Goal: Task Accomplishment & Management: Manage account settings

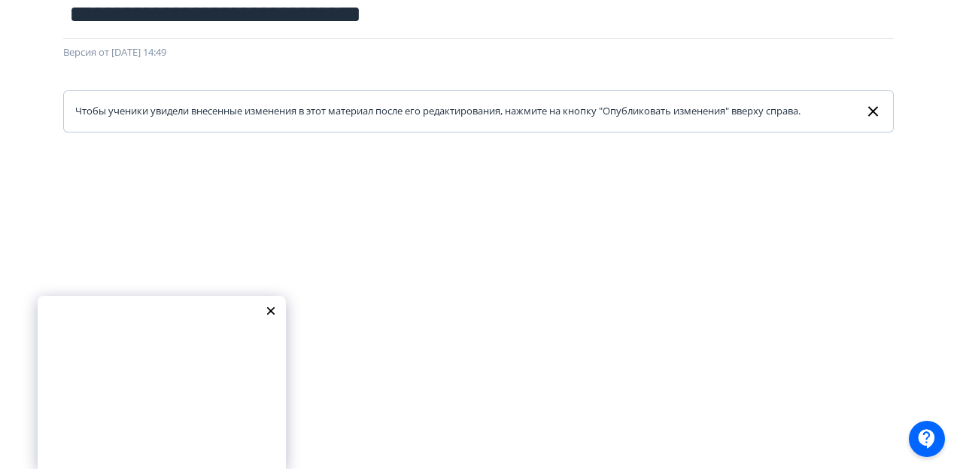
scroll to position [226, 0]
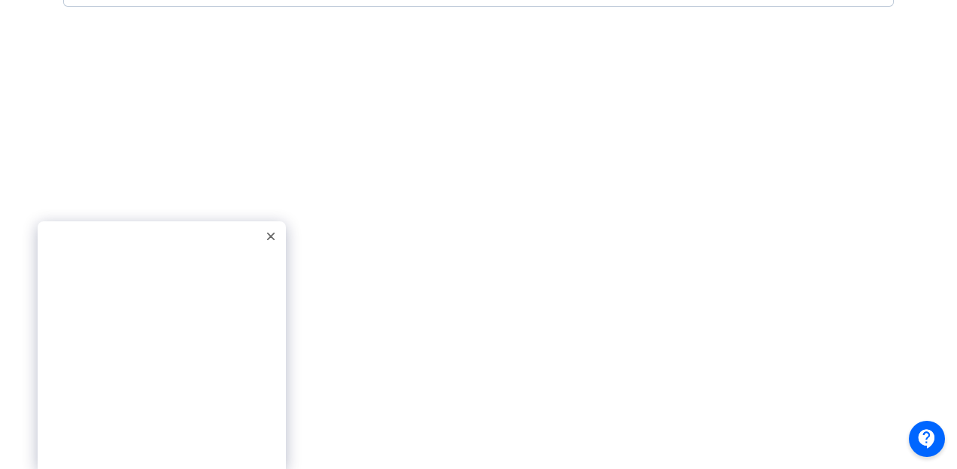
click at [266, 231] on div at bounding box center [271, 236] width 23 height 23
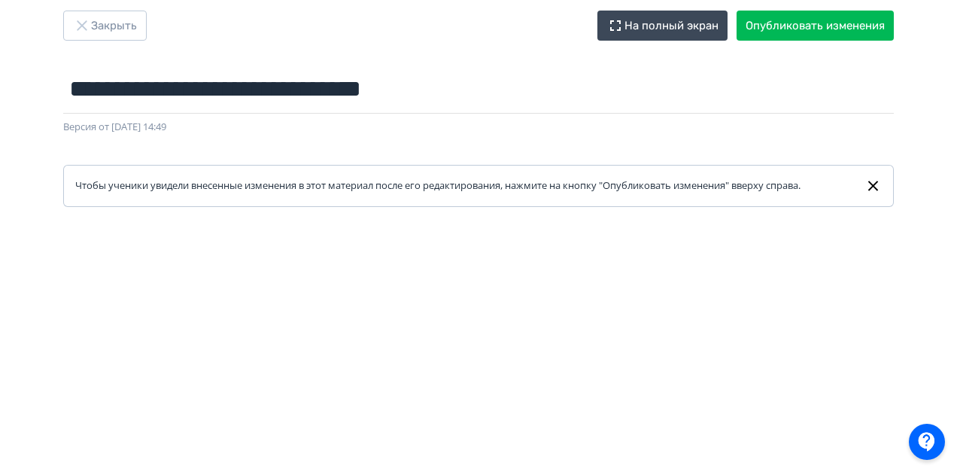
scroll to position [0, 0]
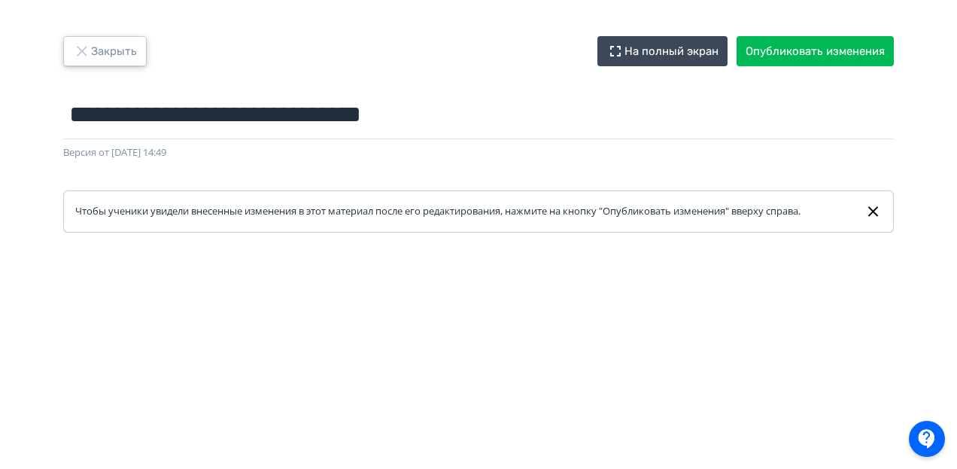
click at [89, 50] on icon "button" at bounding box center [82, 51] width 18 height 18
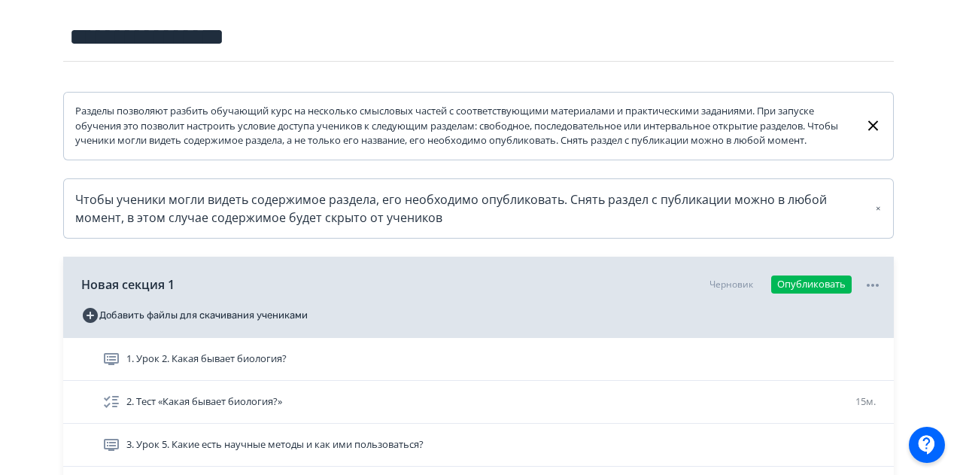
scroll to position [301, 0]
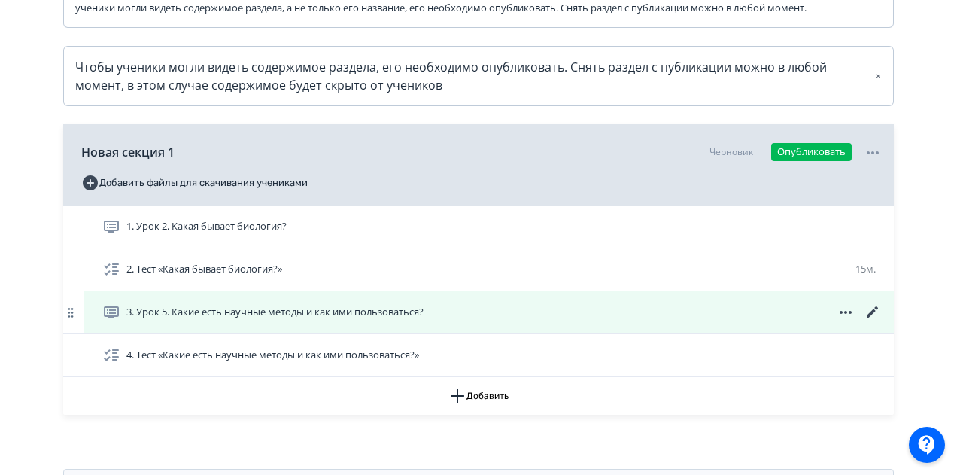
click at [870, 321] on icon at bounding box center [873, 312] width 18 height 18
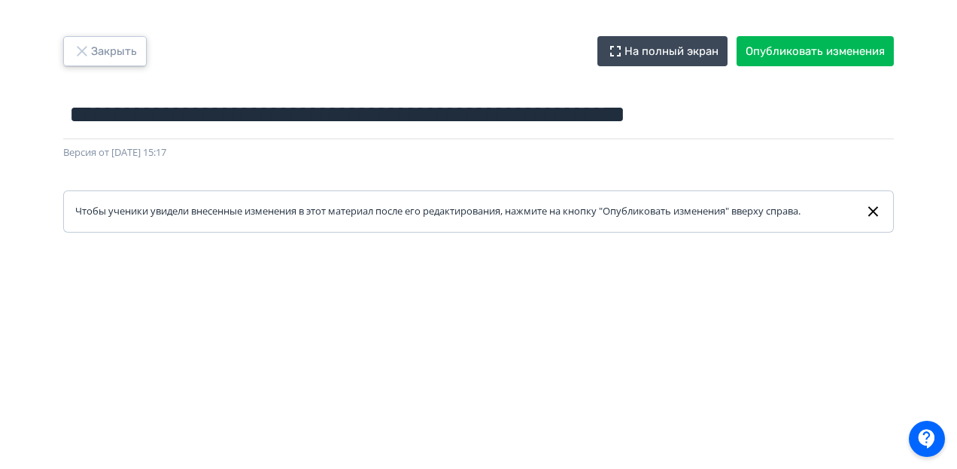
click at [91, 44] on button "Закрыть" at bounding box center [105, 51] width 84 height 30
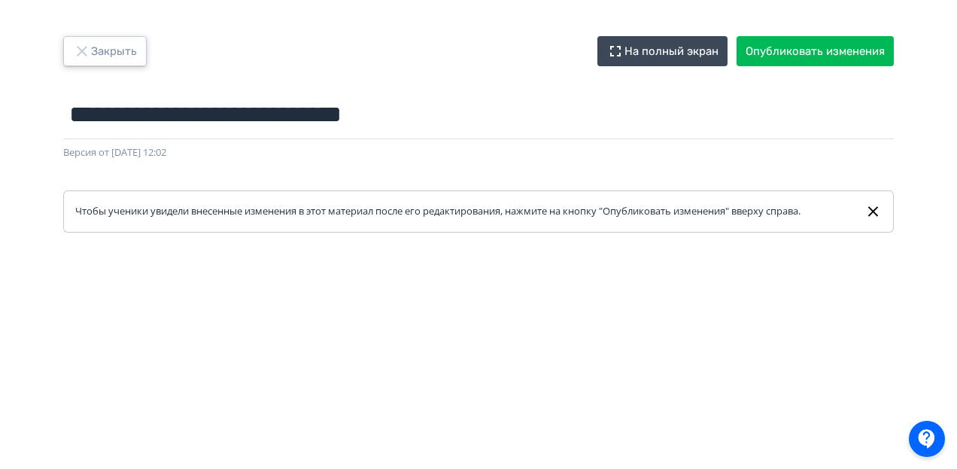
click at [101, 61] on button "Закрыть" at bounding box center [105, 51] width 84 height 30
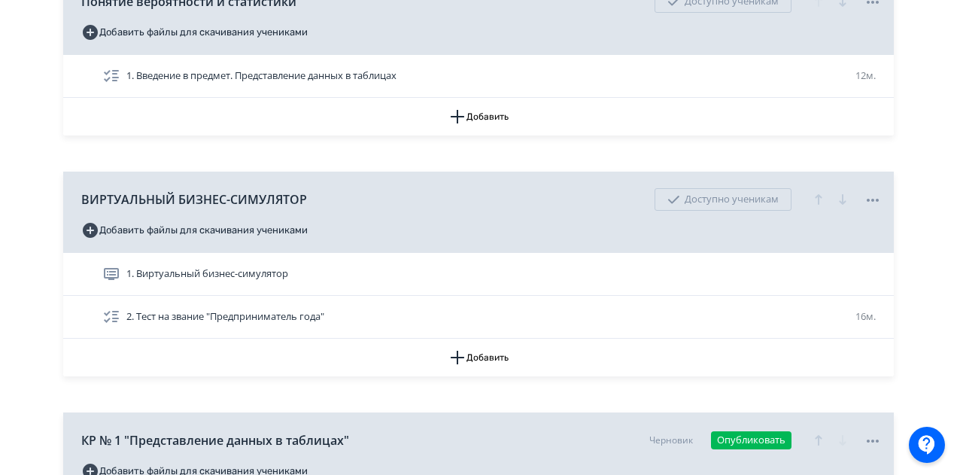
scroll to position [527, 0]
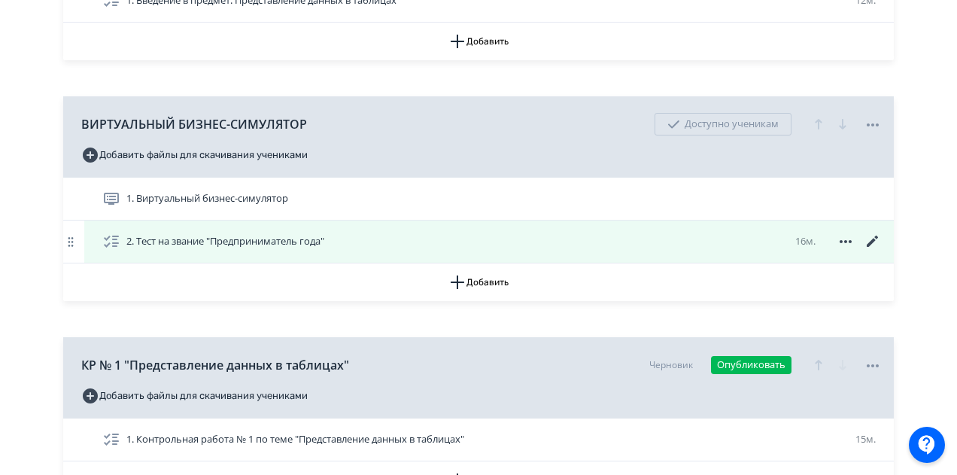
click at [868, 250] on icon at bounding box center [873, 241] width 18 height 18
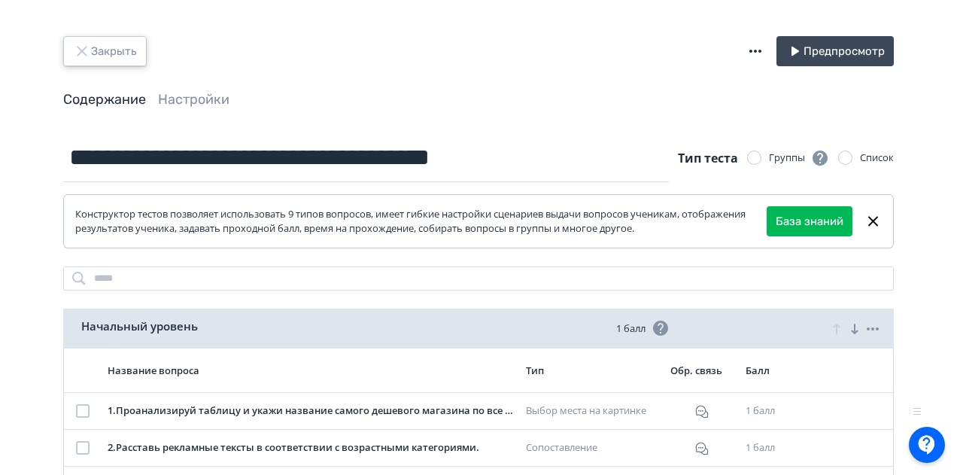
click at [87, 50] on icon "button" at bounding box center [82, 51] width 18 height 18
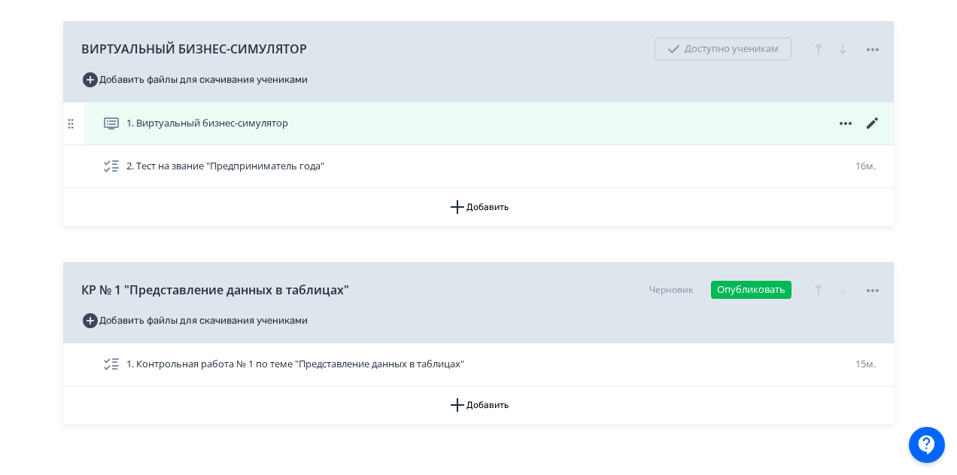
scroll to position [677, 0]
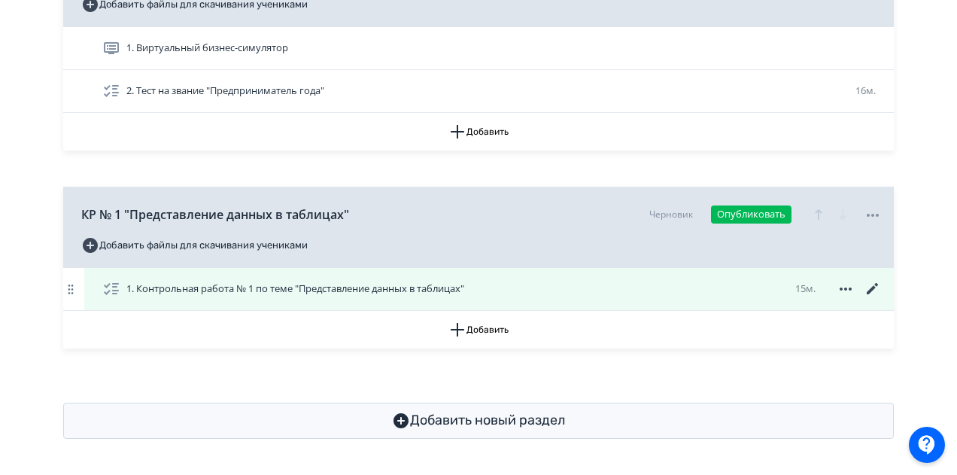
click at [867, 298] on icon at bounding box center [873, 289] width 18 height 18
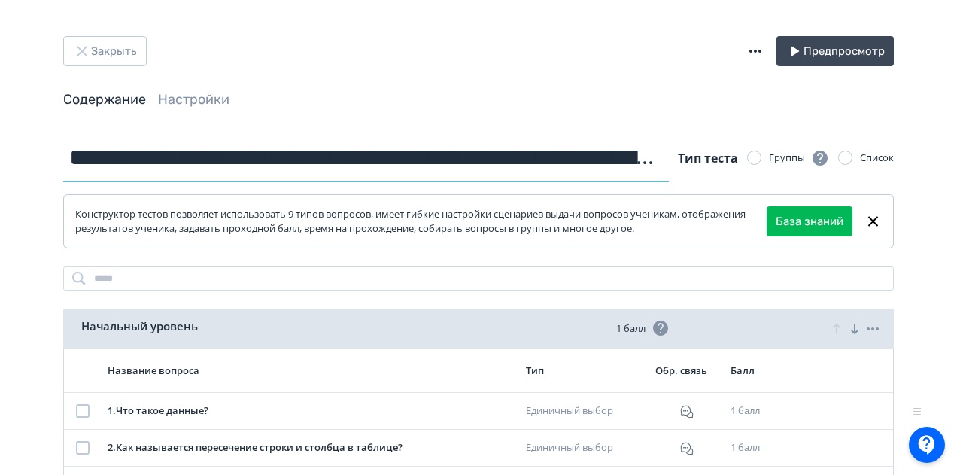
click at [239, 157] on input "**********" at bounding box center [366, 157] width 606 height 49
